Goal: Transaction & Acquisition: Purchase product/service

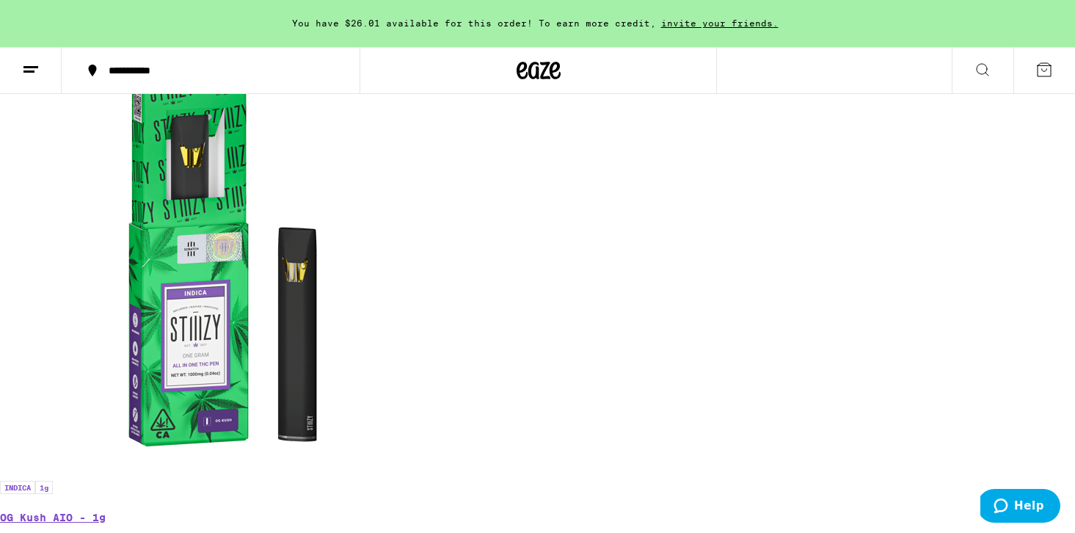
scroll to position [0, 1820]
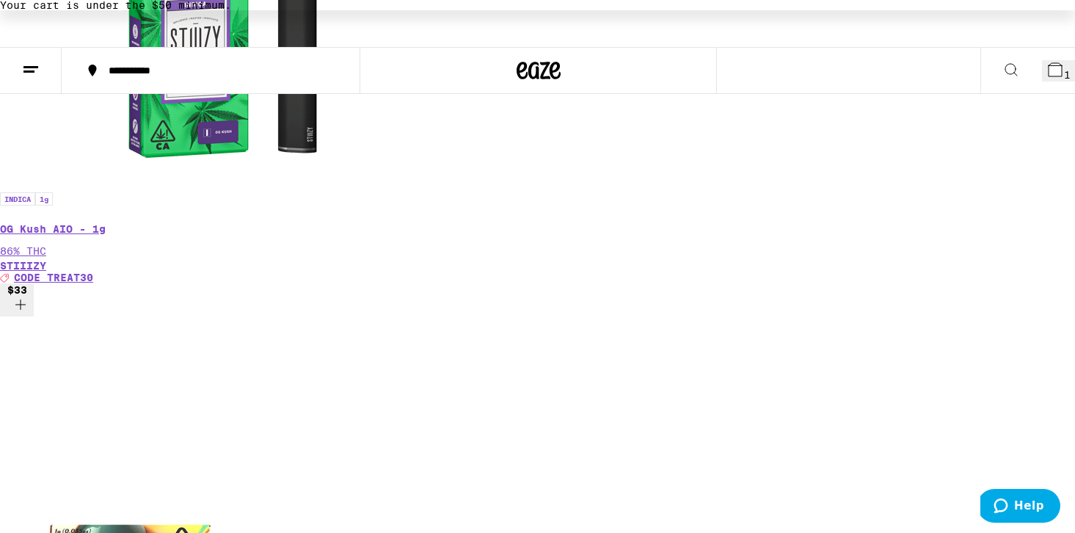
scroll to position [0, 2331]
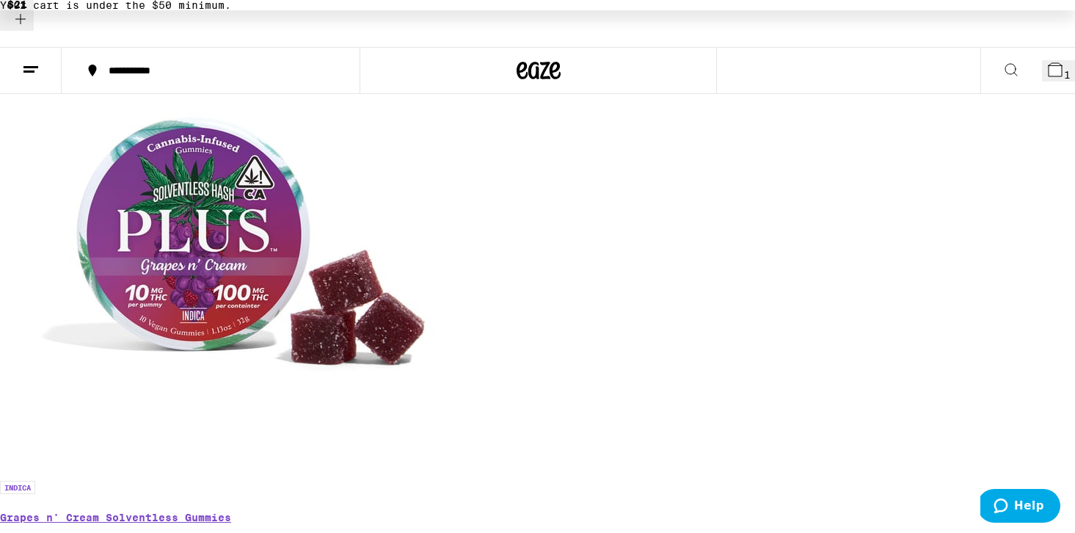
scroll to position [2218, 0]
drag, startPoint x: 321, startPoint y: 154, endPoint x: 200, endPoint y: 157, distance: 120.4
copy p "Lemon [PERSON_NAME]"
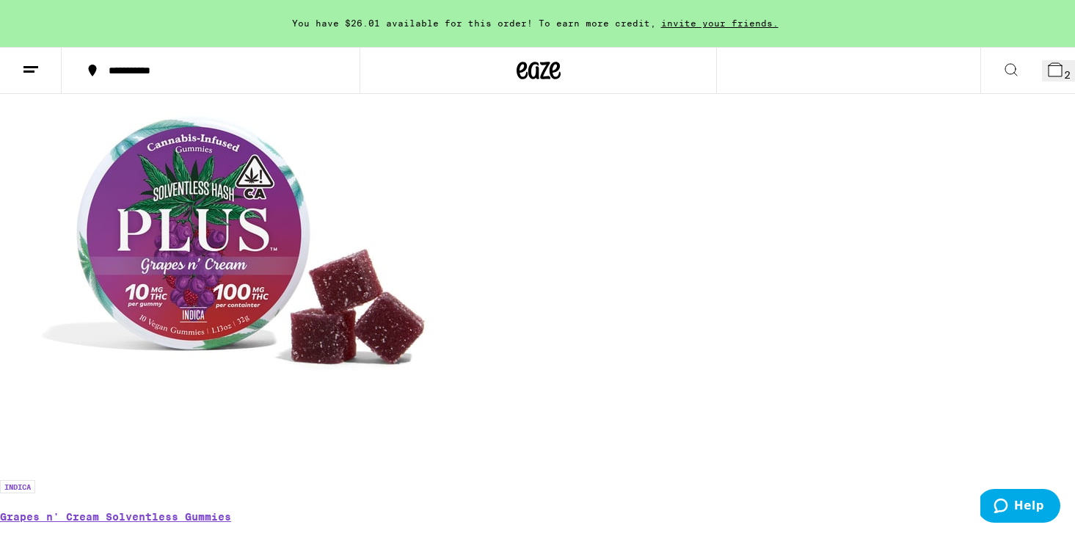
scroll to position [0, 7327]
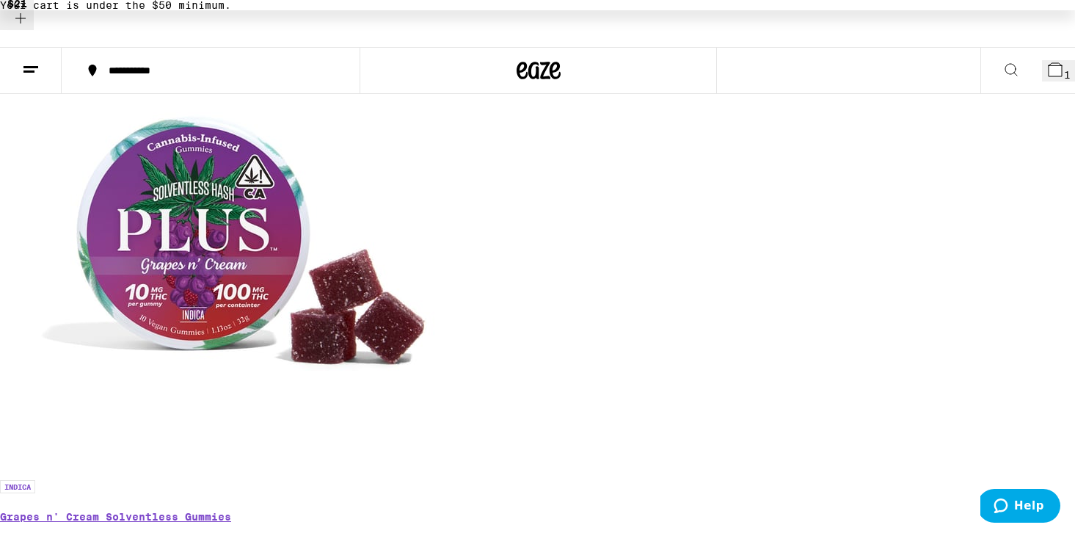
scroll to position [0, 7627]
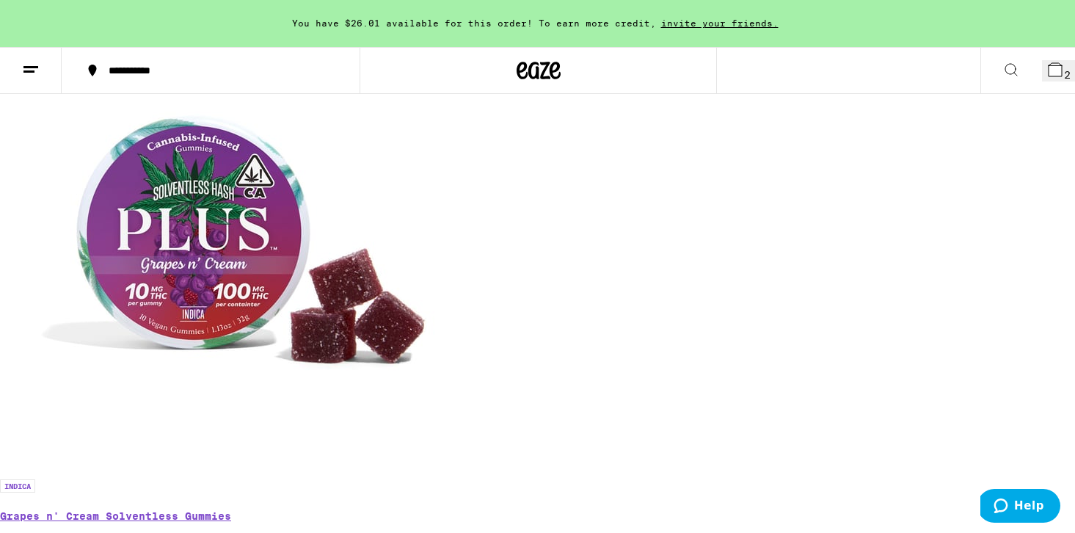
scroll to position [0, 16475]
drag, startPoint x: 186, startPoint y: 70, endPoint x: 15, endPoint y: 68, distance: 171.1
copy h2 "GMO S1 - 14g"
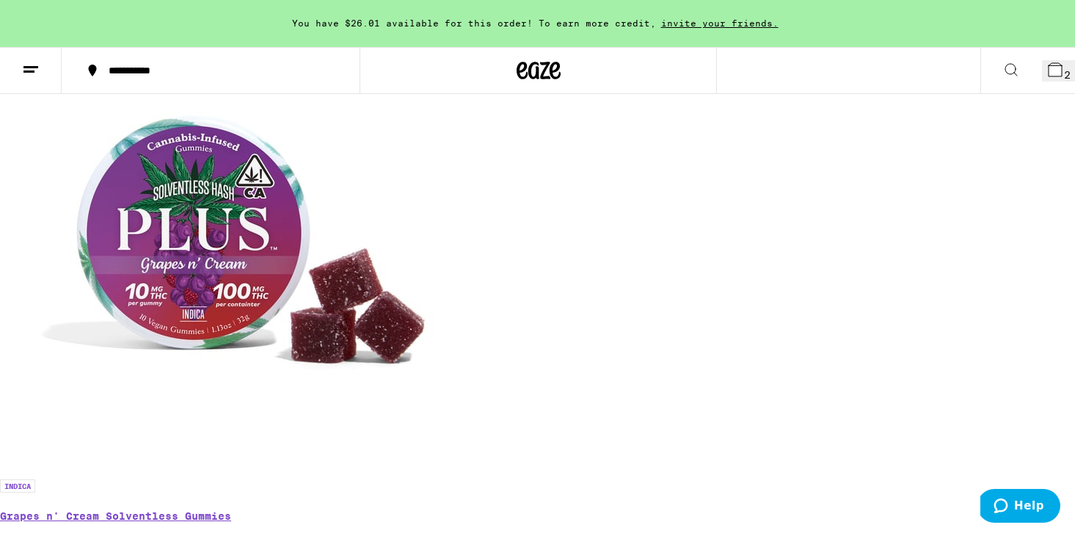
click at [1064, 75] on span "2" at bounding box center [1067, 75] width 7 height 12
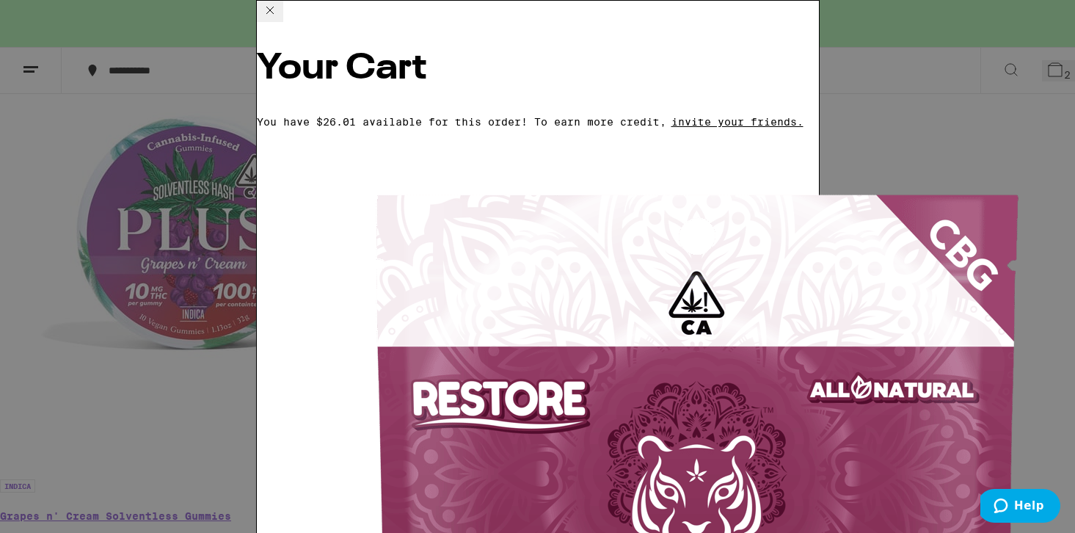
click at [279, 19] on icon at bounding box center [270, 10] width 18 height 18
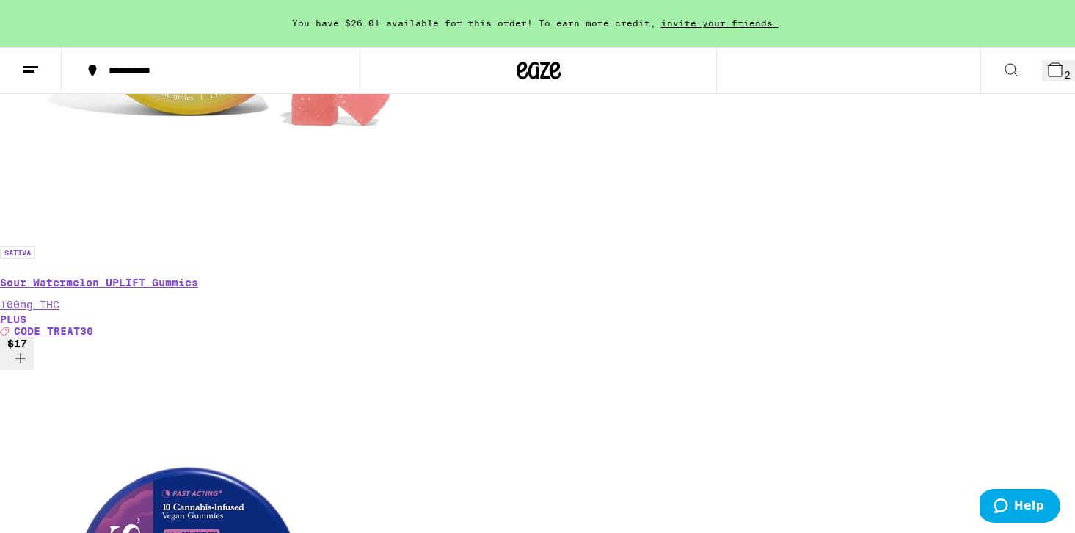
scroll to position [2425, 0]
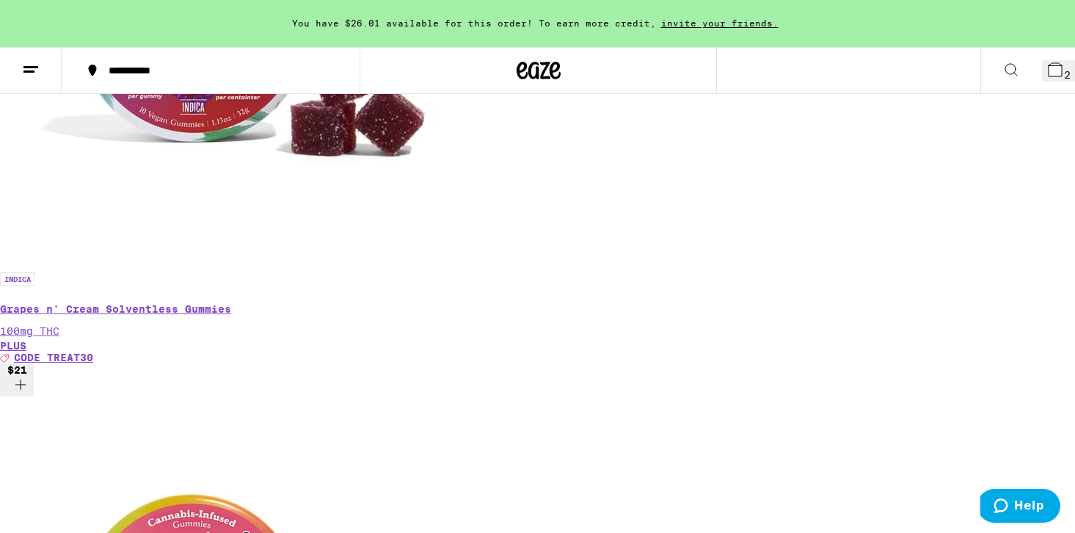
click at [1058, 81] on button "2" at bounding box center [1058, 70] width 33 height 21
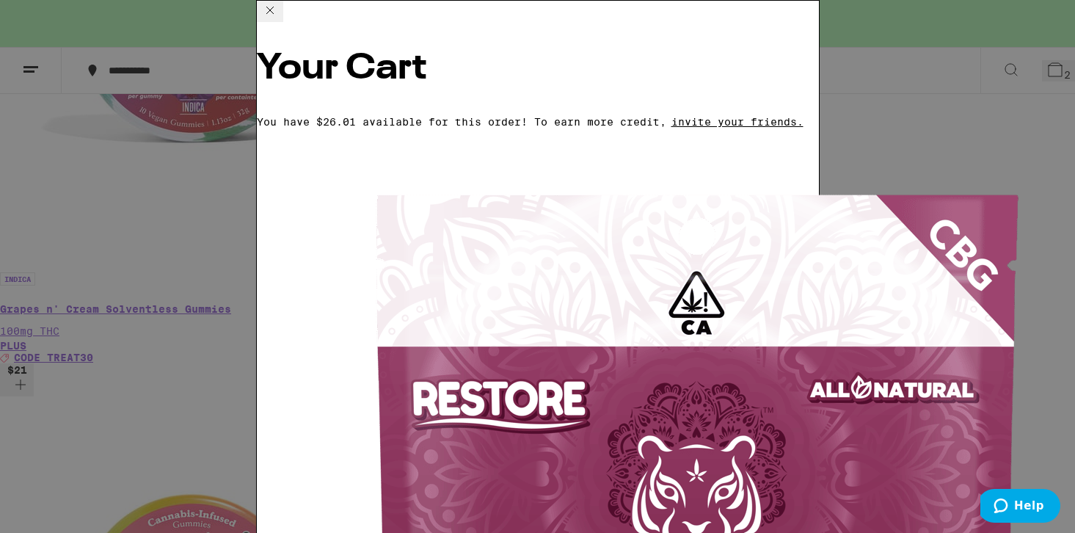
scroll to position [2275, 0]
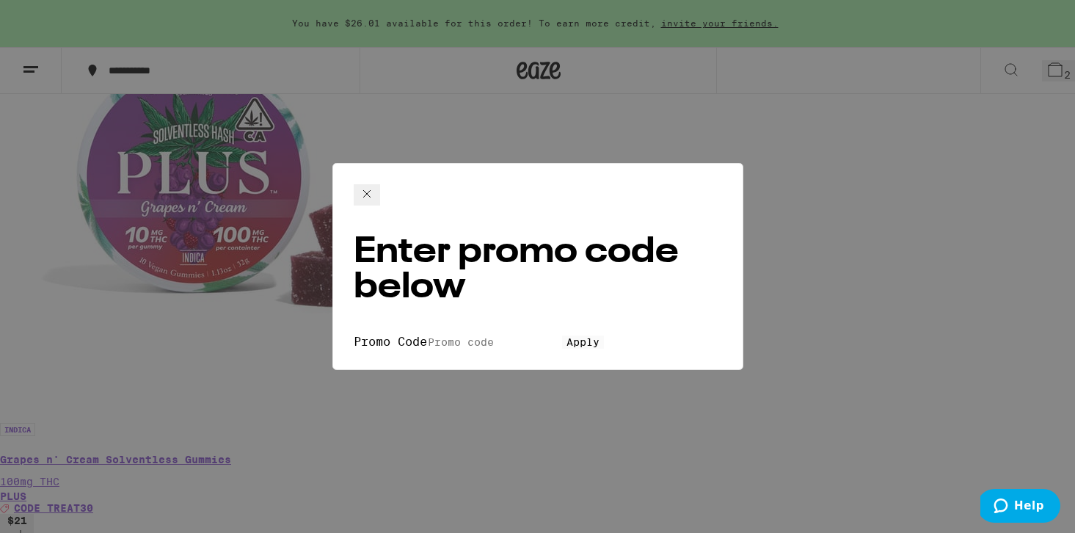
click at [571, 335] on form "Promo Code Apply" at bounding box center [538, 342] width 368 height 14
click at [562, 335] on input "Promo Code" at bounding box center [494, 341] width 135 height 13
click at [562, 339] on button "Apply" at bounding box center [583, 341] width 42 height 13
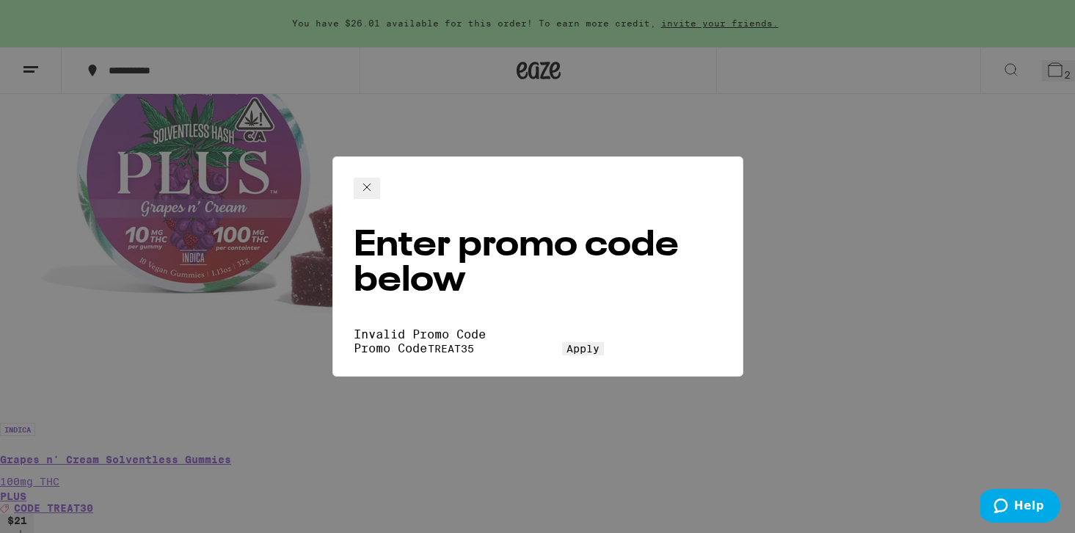
click at [531, 342] on input "TREAT35" at bounding box center [494, 348] width 135 height 13
type input "TREAT30"
click at [567, 343] on span "Apply" at bounding box center [583, 349] width 33 height 12
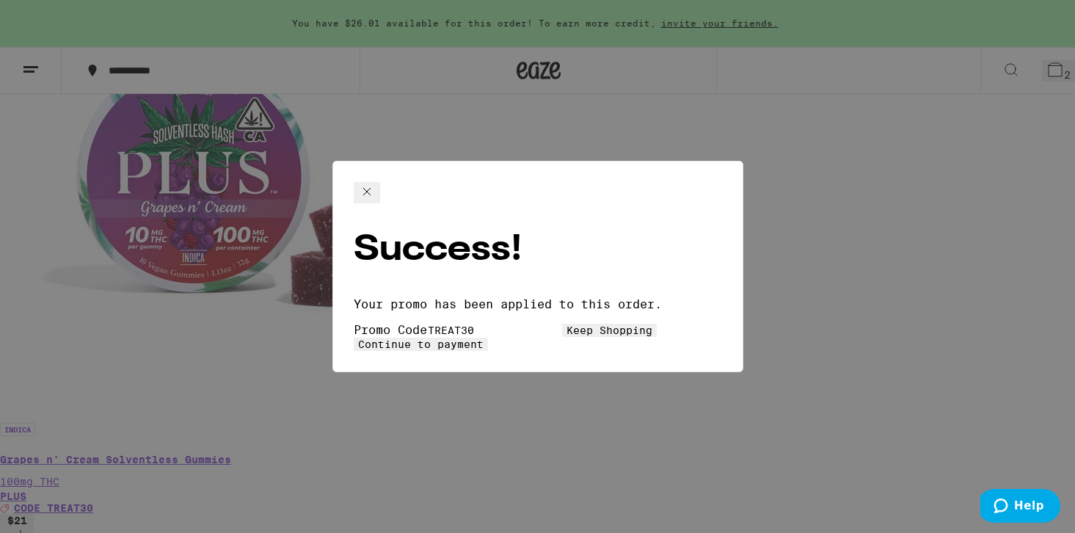
click at [488, 338] on button "Continue to payment" at bounding box center [421, 344] width 134 height 13
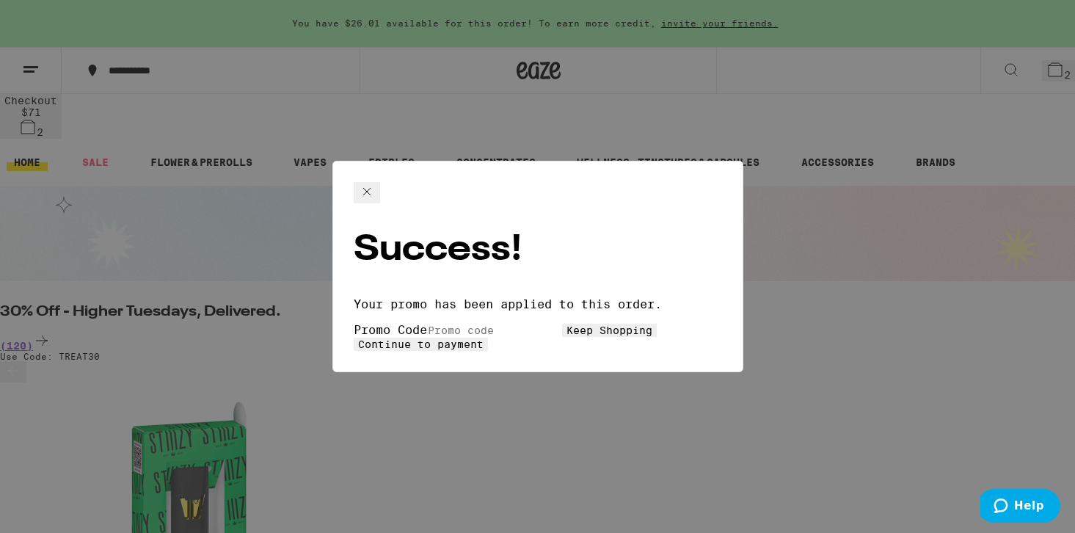
click at [371, 195] on icon at bounding box center [366, 191] width 7 height 7
click at [376, 200] on icon at bounding box center [367, 192] width 18 height 18
click at [376, 199] on icon at bounding box center [367, 192] width 18 height 18
click at [371, 195] on icon at bounding box center [366, 191] width 7 height 7
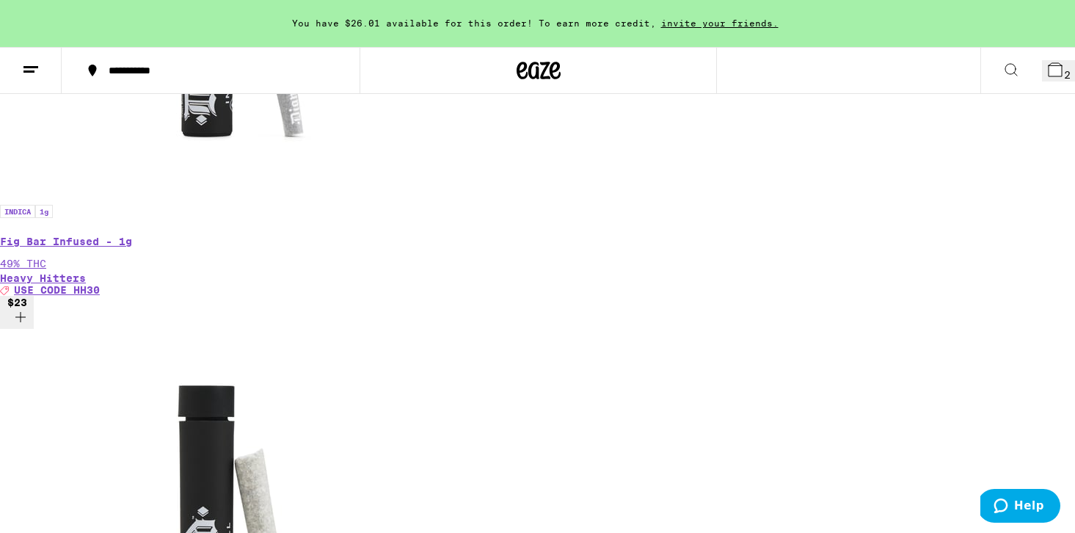
scroll to position [0, 1423]
click at [1049, 74] on icon at bounding box center [1055, 69] width 13 height 13
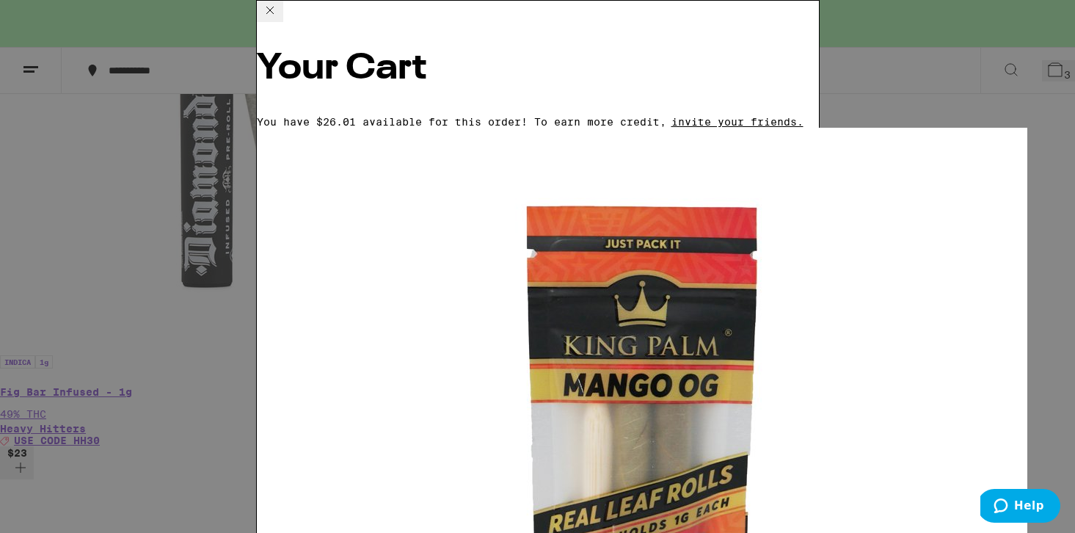
scroll to position [277, 0]
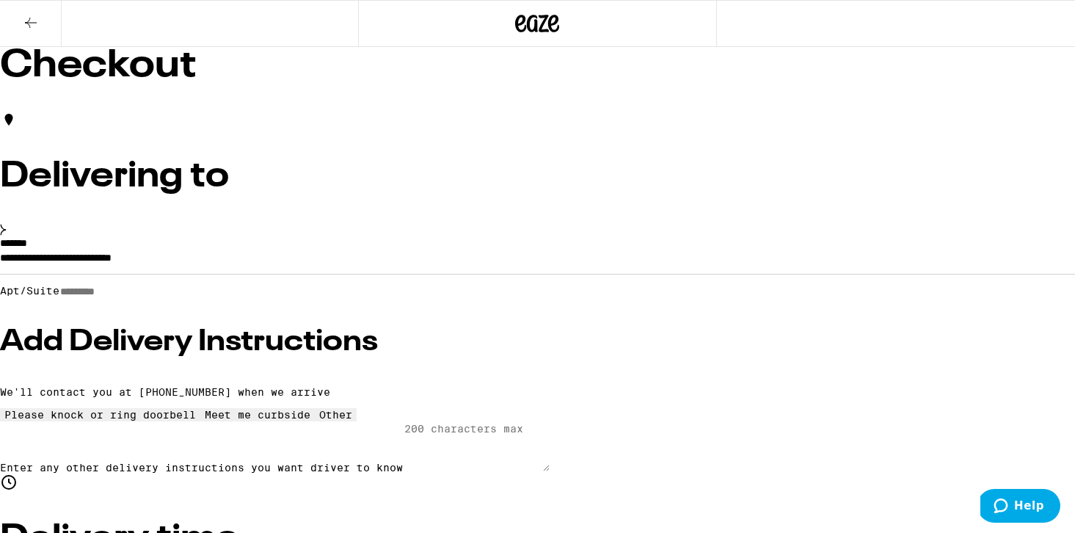
click at [164, 298] on input "Apt/Suite" at bounding box center [111, 292] width 104 height 12
click at [241, 357] on h3 "Add Delivery Instructions" at bounding box center [537, 341] width 1075 height 29
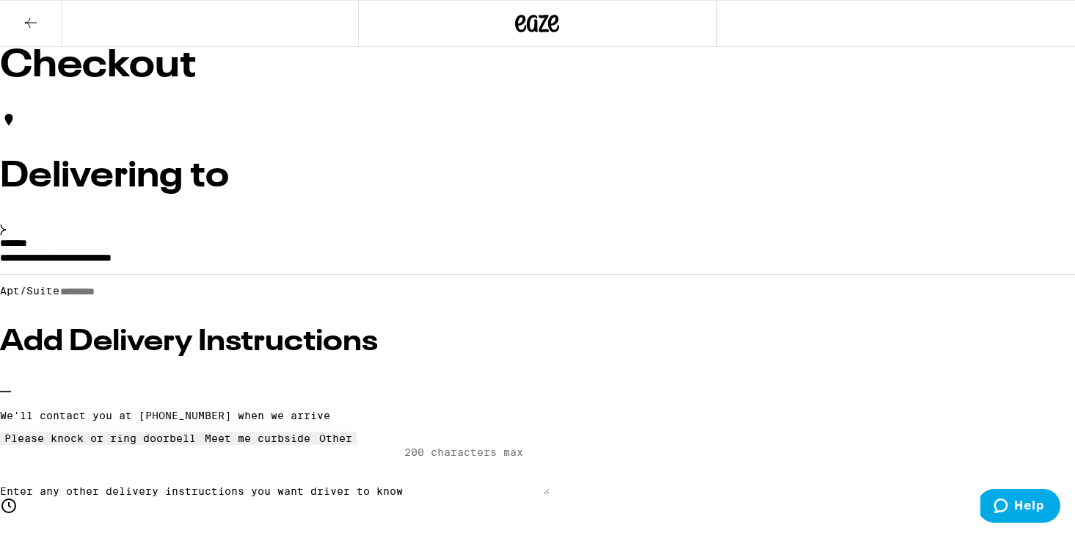
click at [164, 298] on input "Apt/Suite" at bounding box center [111, 292] width 104 height 12
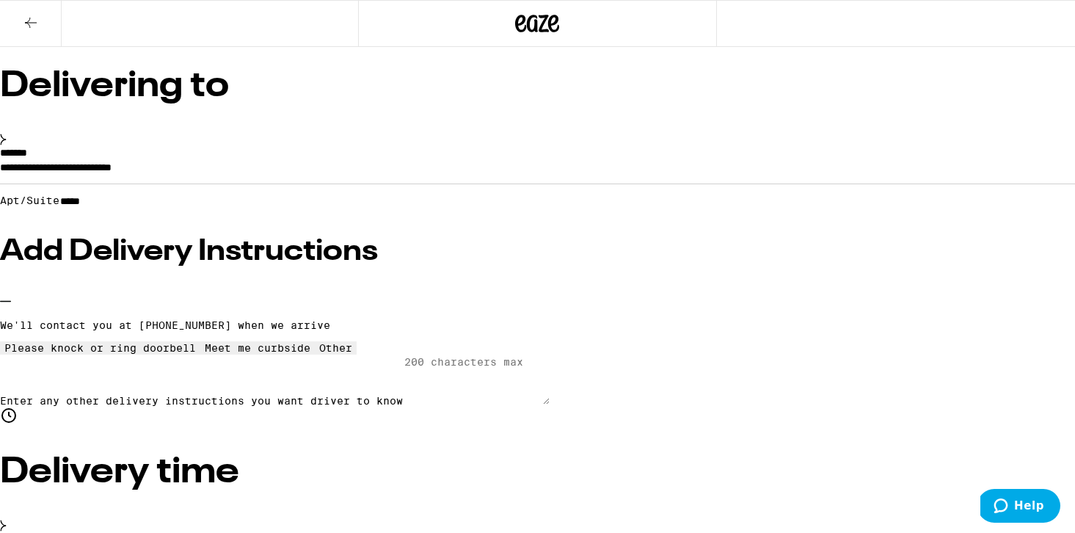
type input "*****"
click at [319, 354] on div "Other" at bounding box center [335, 348] width 33 height 12
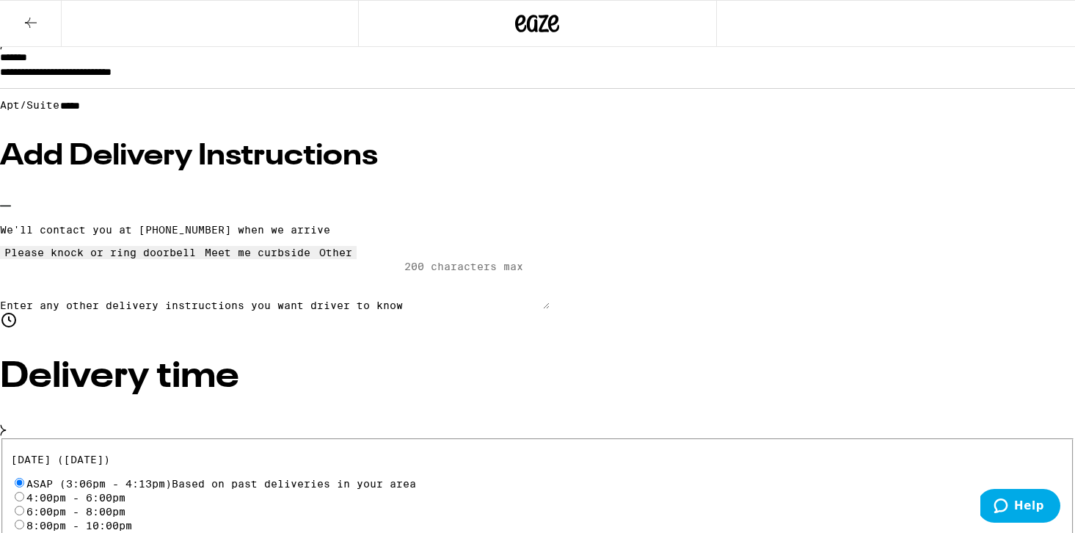
scroll to position [192, 0]
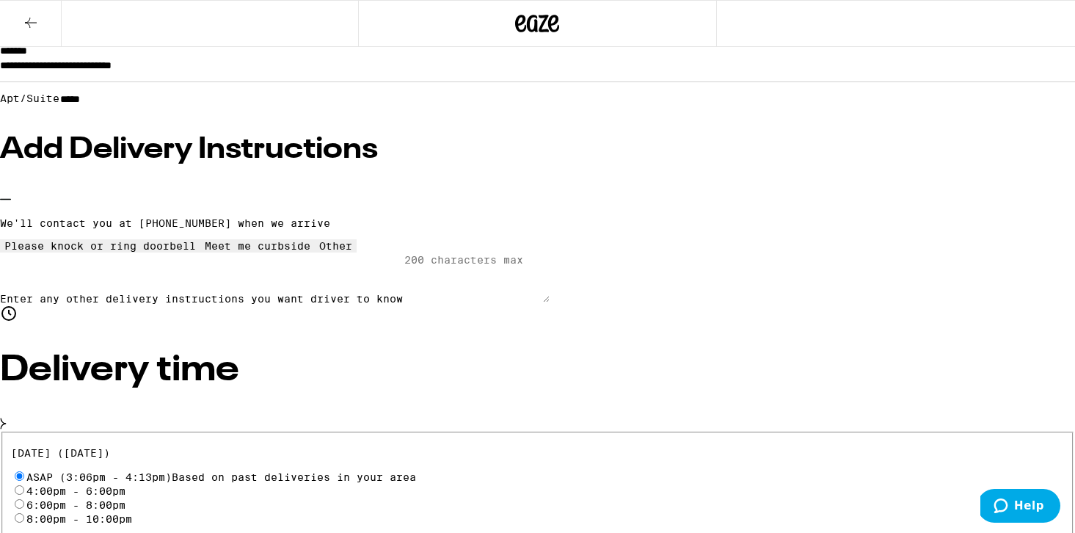
click at [403, 302] on textarea "Enter any other delivery instructions you want driver to know" at bounding box center [476, 278] width 147 height 50
type textarea "{"
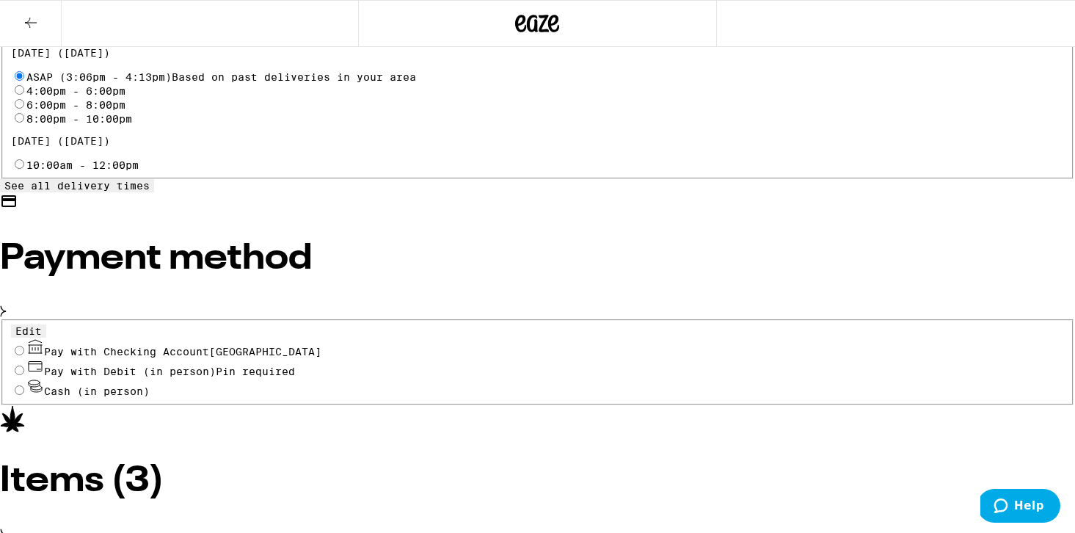
scroll to position [672, 0]
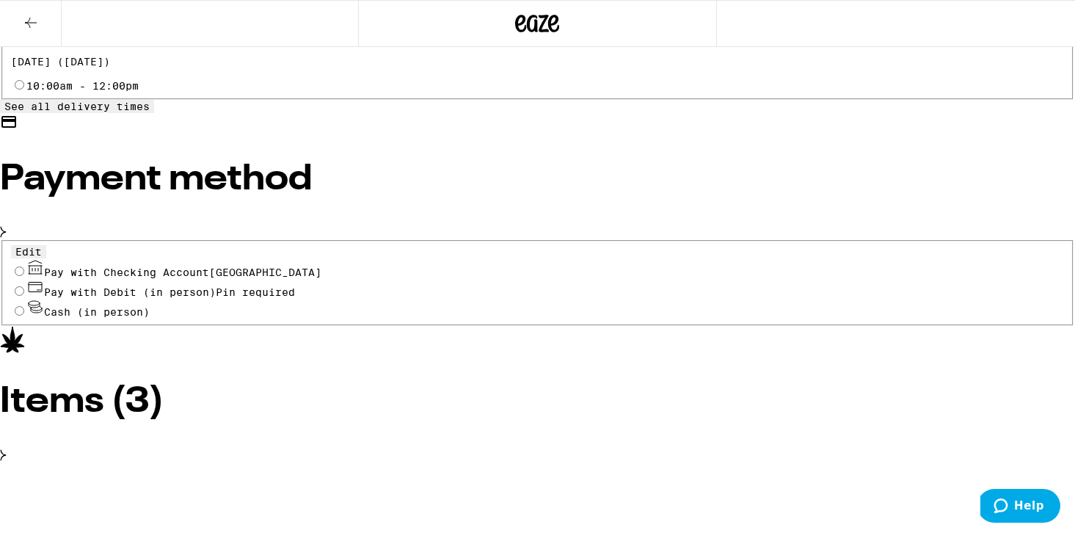
type textarea "Please press #09 on the callbox and I can buzz you in. I'm in APT 9 on the 3rd …"
click at [309, 275] on span "Pay with Checking Account CHASE COLLEGE" at bounding box center [182, 272] width 277 height 12
click at [24, 275] on input "Pay with Checking Account CHASE COLLEGE" at bounding box center [20, 271] width 10 height 10
radio input "true"
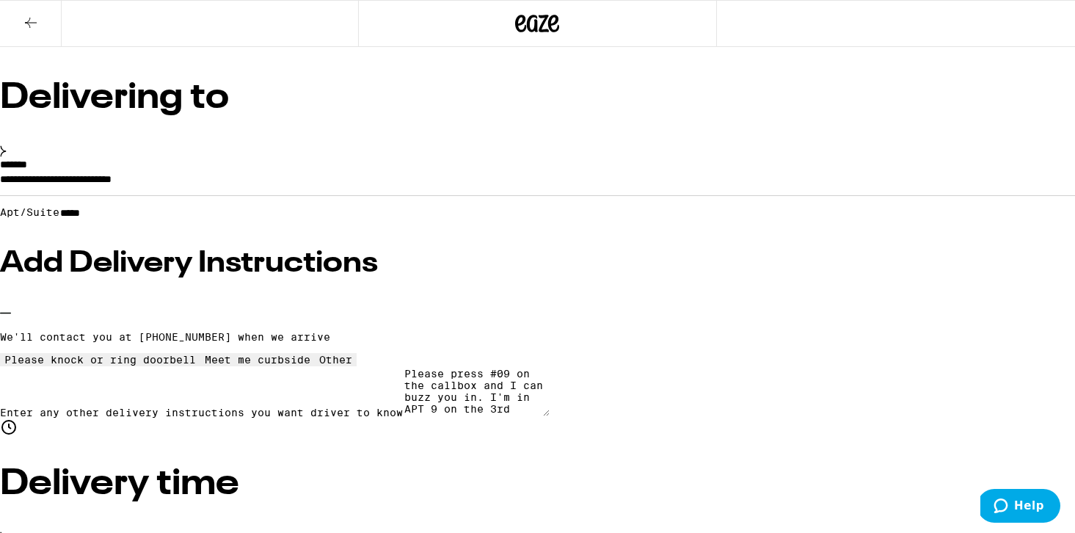
scroll to position [78, 0]
type input "2"
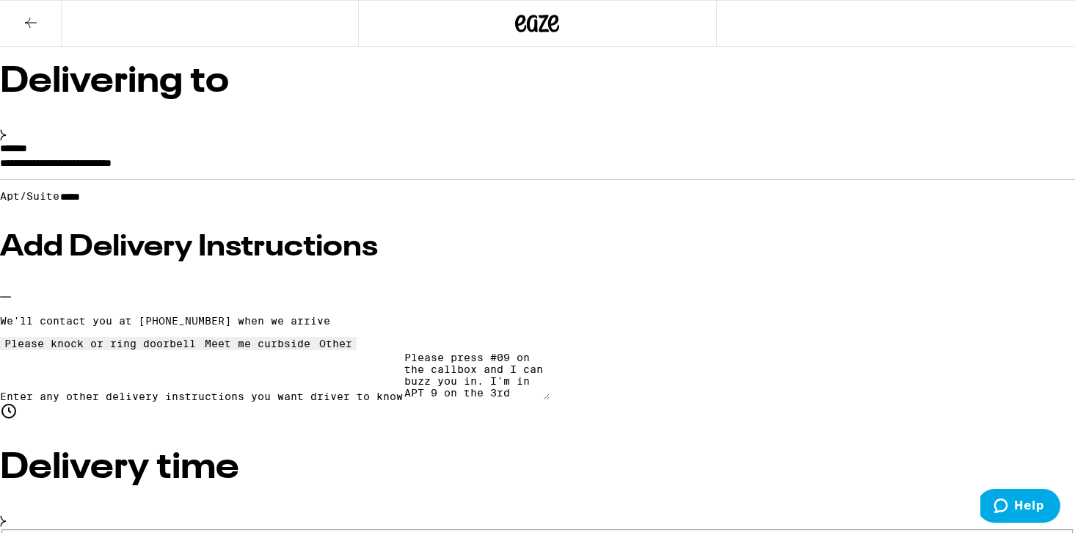
scroll to position [98, 0]
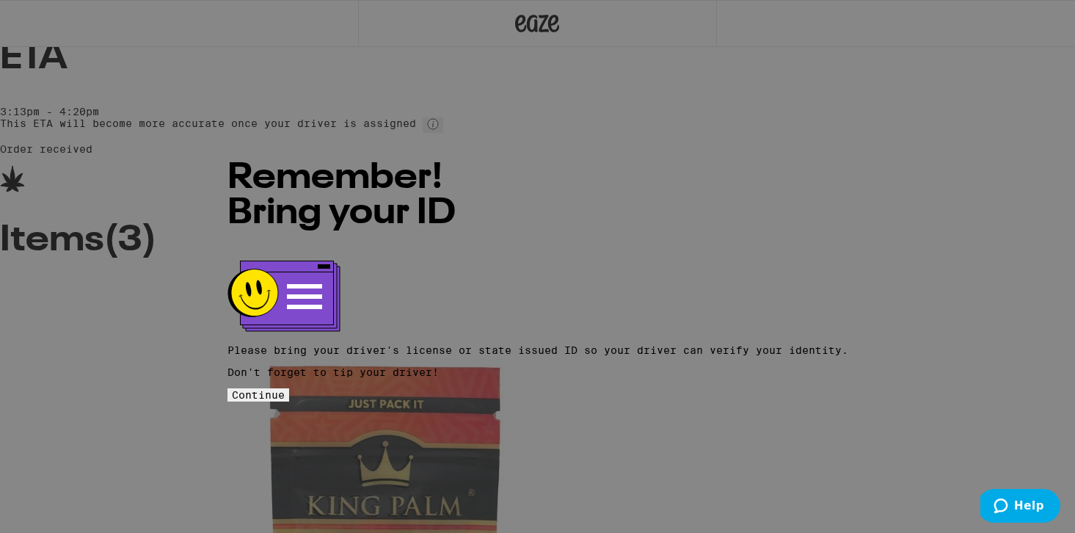
click at [289, 388] on button "Continue" at bounding box center [259, 394] width 62 height 13
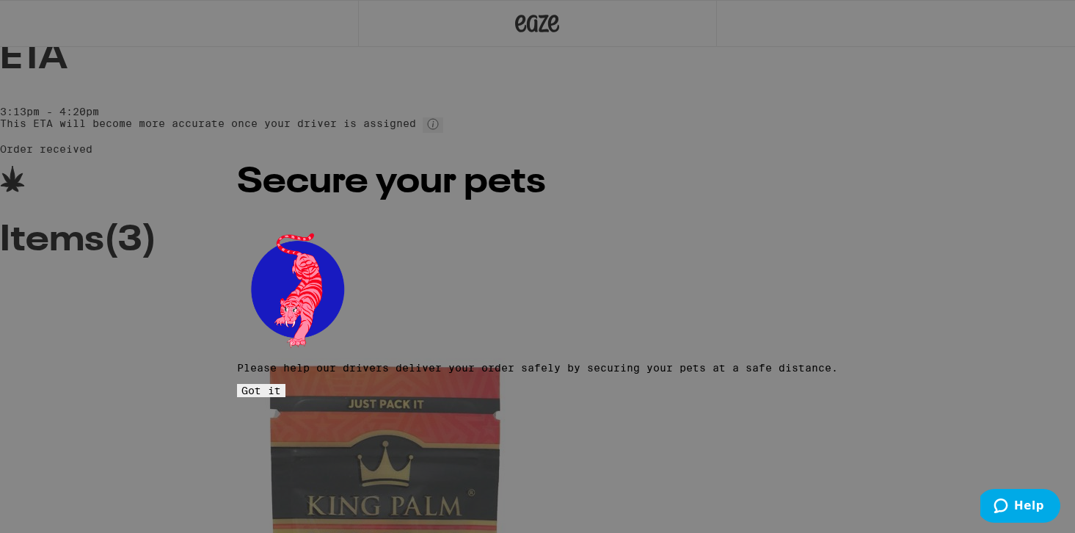
click at [286, 384] on button "Got it" at bounding box center [261, 390] width 48 height 13
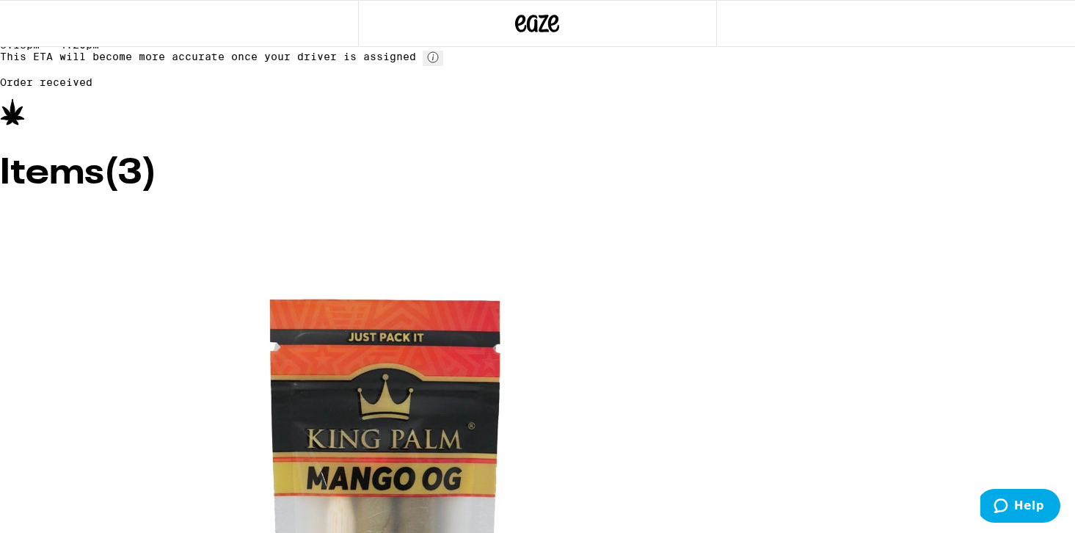
scroll to position [73, 0]
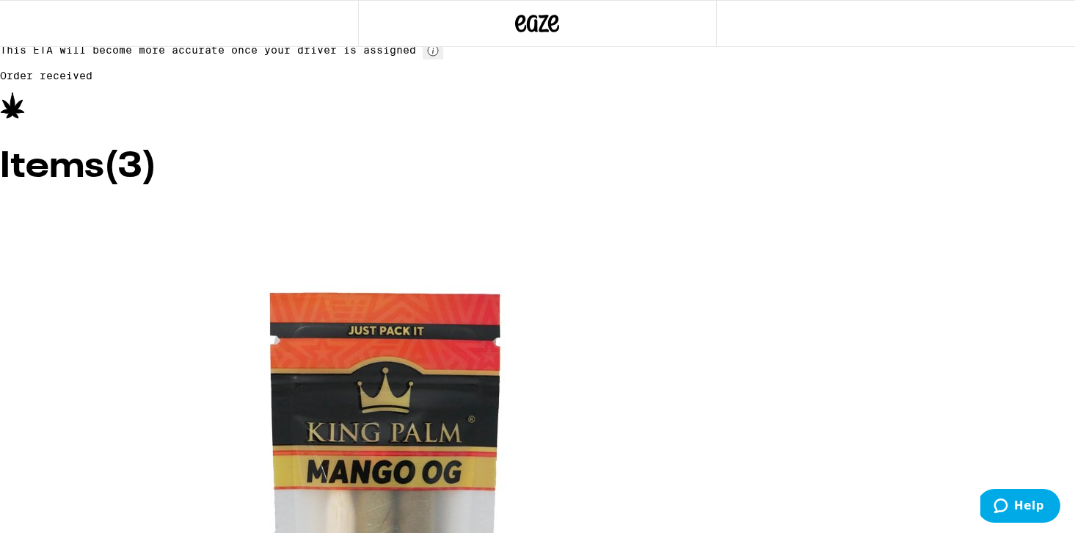
click at [438, 56] on circle at bounding box center [433, 51] width 10 height 10
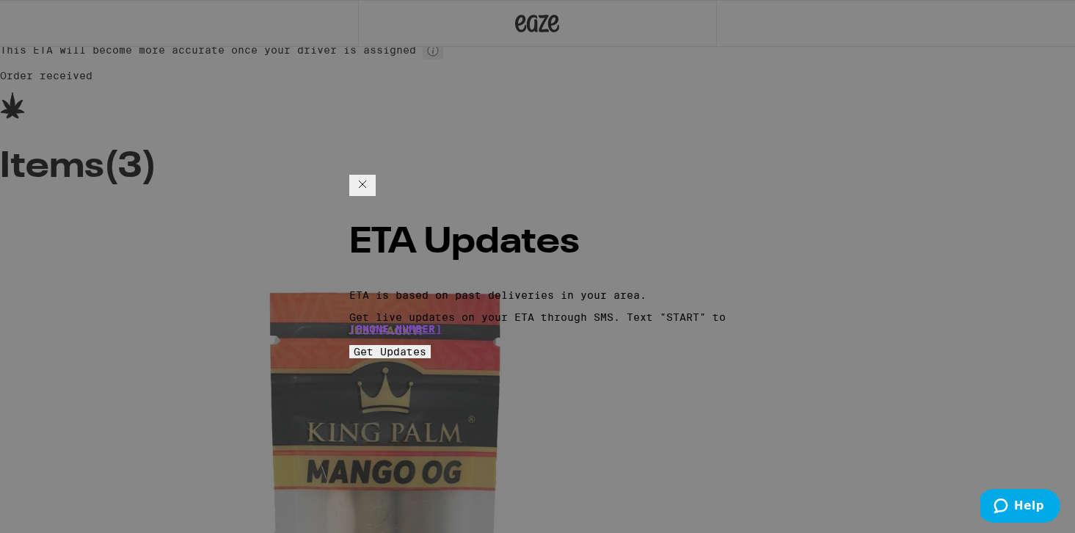
click at [371, 175] on icon "Close ETA information modal" at bounding box center [363, 184] width 18 height 18
